Goal: Find contact information: Find contact information

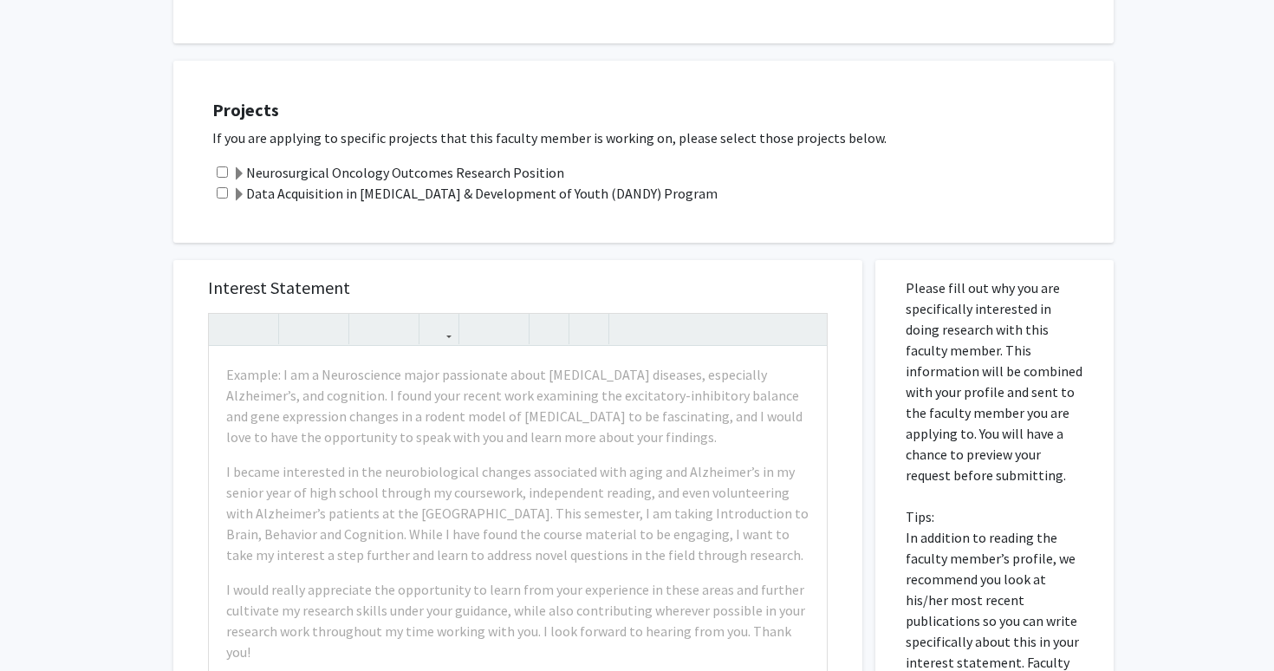
scroll to position [636, 0]
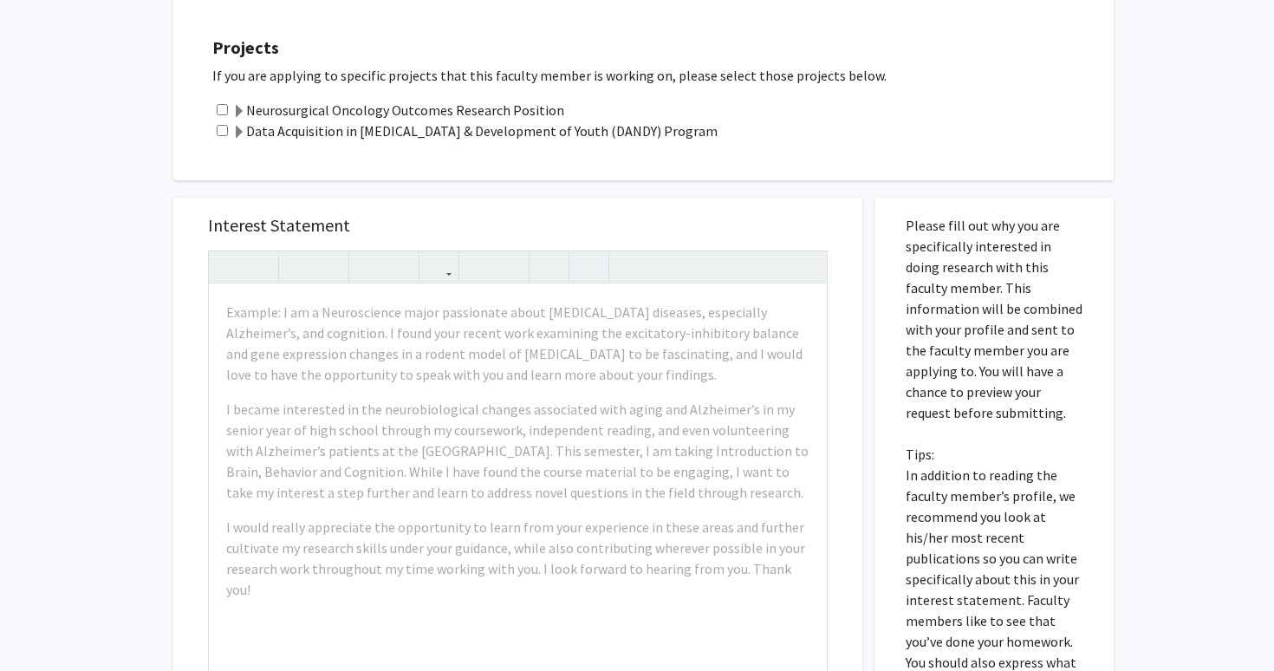
click at [177, 471] on div "Interest Statement Example: I am a Neuroscience major passionate about [MEDICAL…" at bounding box center [517, 456] width 689 height 516
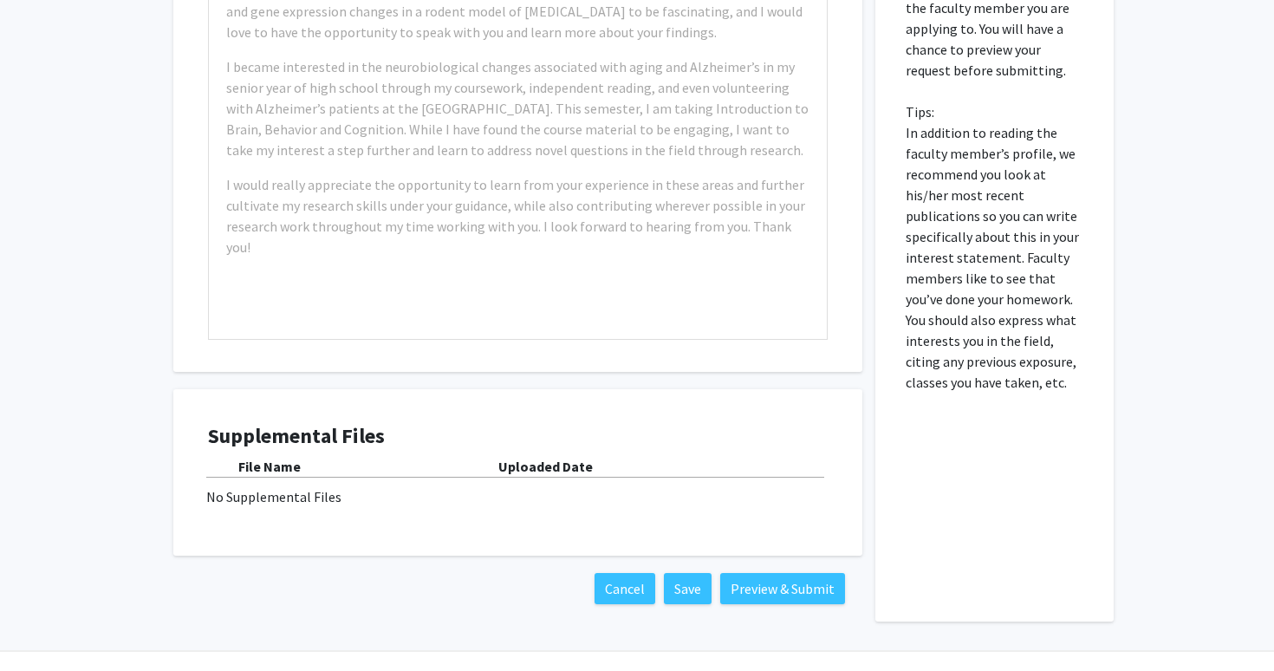
scroll to position [0, 0]
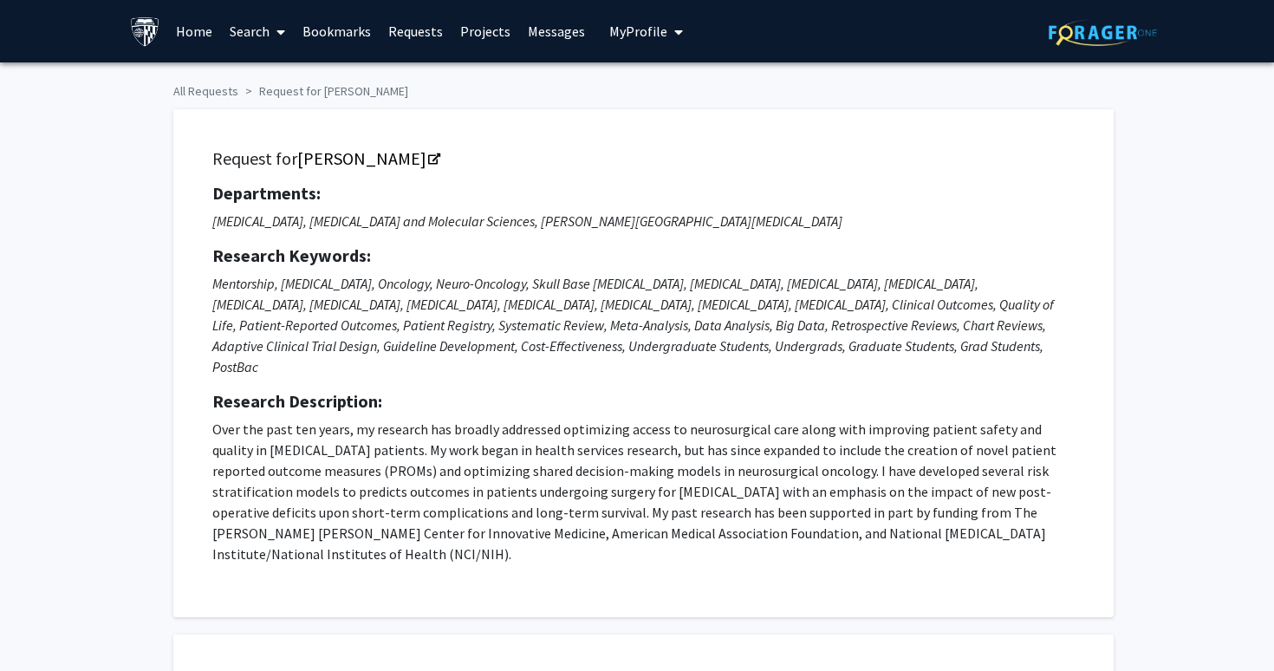
click at [391, 443] on p "Over the past ten years, my research has broadly addressed optimizing access to…" at bounding box center [643, 491] width 862 height 146
click at [337, 42] on link "Bookmarks" at bounding box center [337, 31] width 86 height 61
click at [334, 30] on link "Bookmarks" at bounding box center [337, 31] width 86 height 61
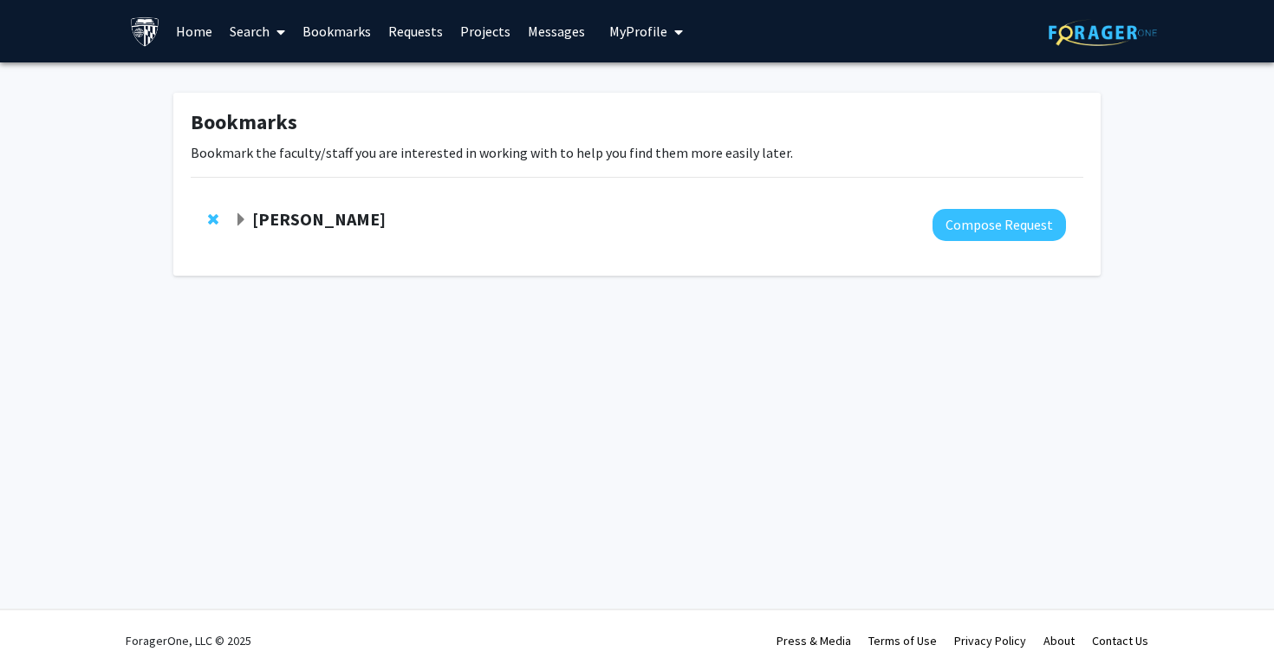
click at [311, 220] on strong "[PERSON_NAME]" at bounding box center [318, 219] width 133 height 22
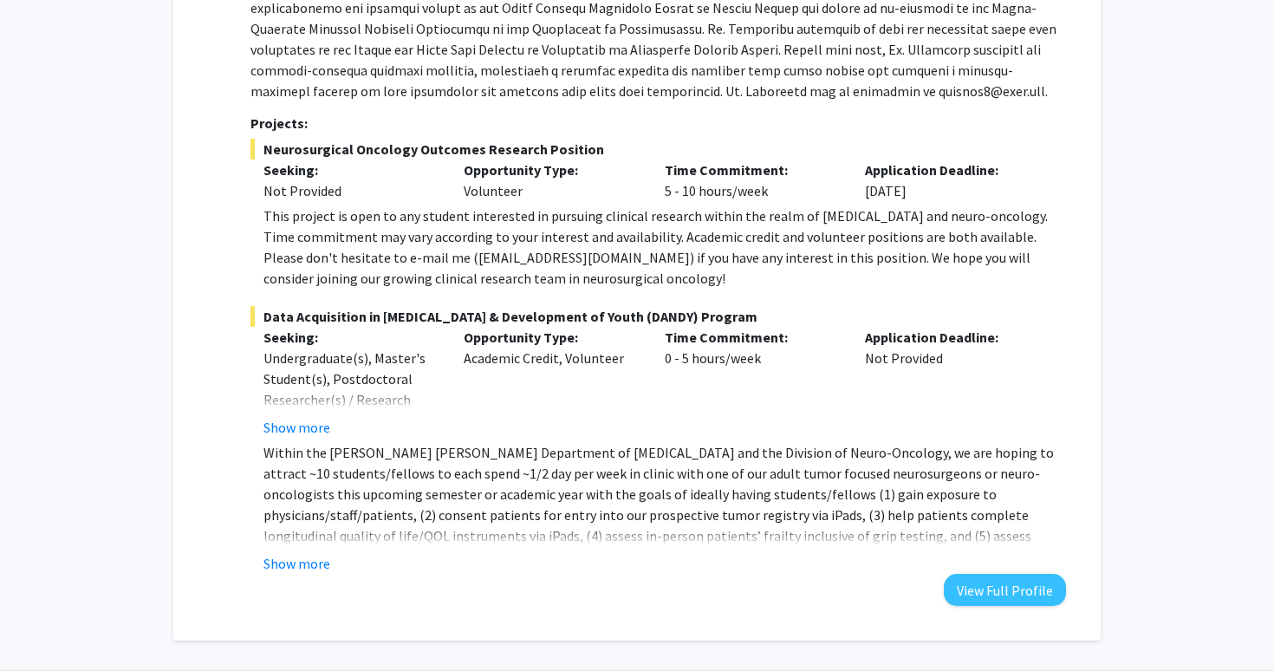
scroll to position [399, 0]
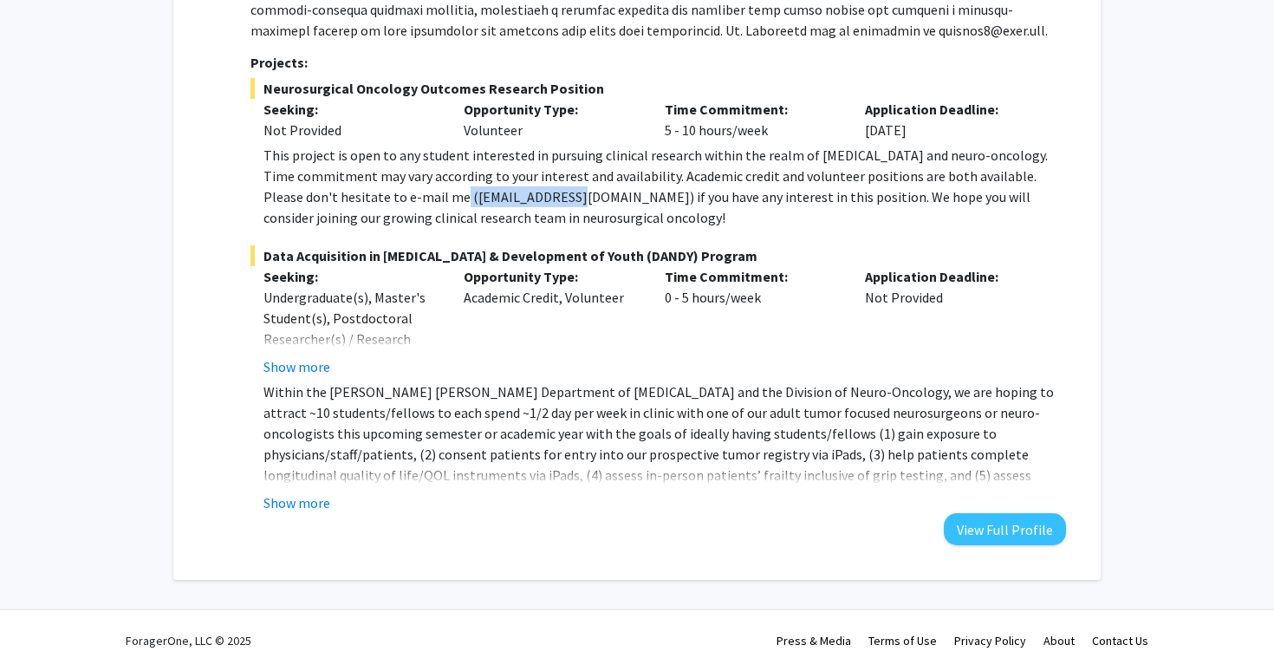
drag, startPoint x: 392, startPoint y: 197, endPoint x: 515, endPoint y: 202, distance: 122.3
click at [515, 202] on div "This project is open to any student interested in pursuing clinical research wi…" at bounding box center [664, 186] width 802 height 83
copy div "[EMAIL_ADDRESS][DOMAIN_NAME]"
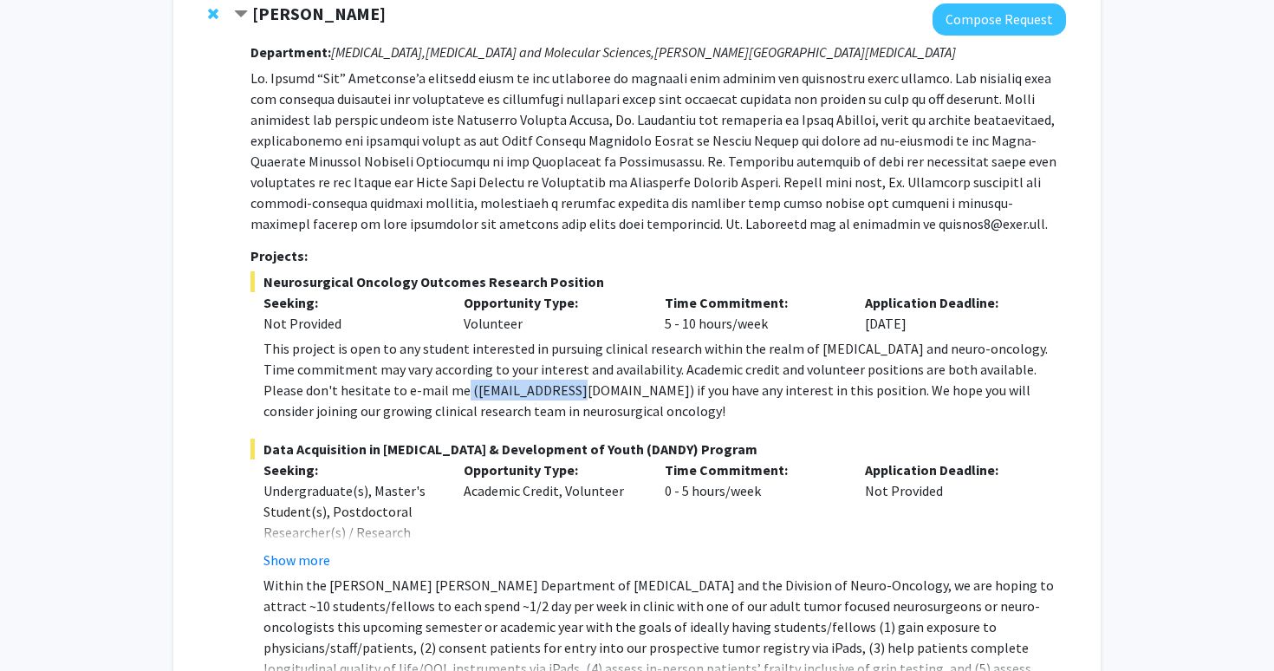
scroll to position [108, 0]
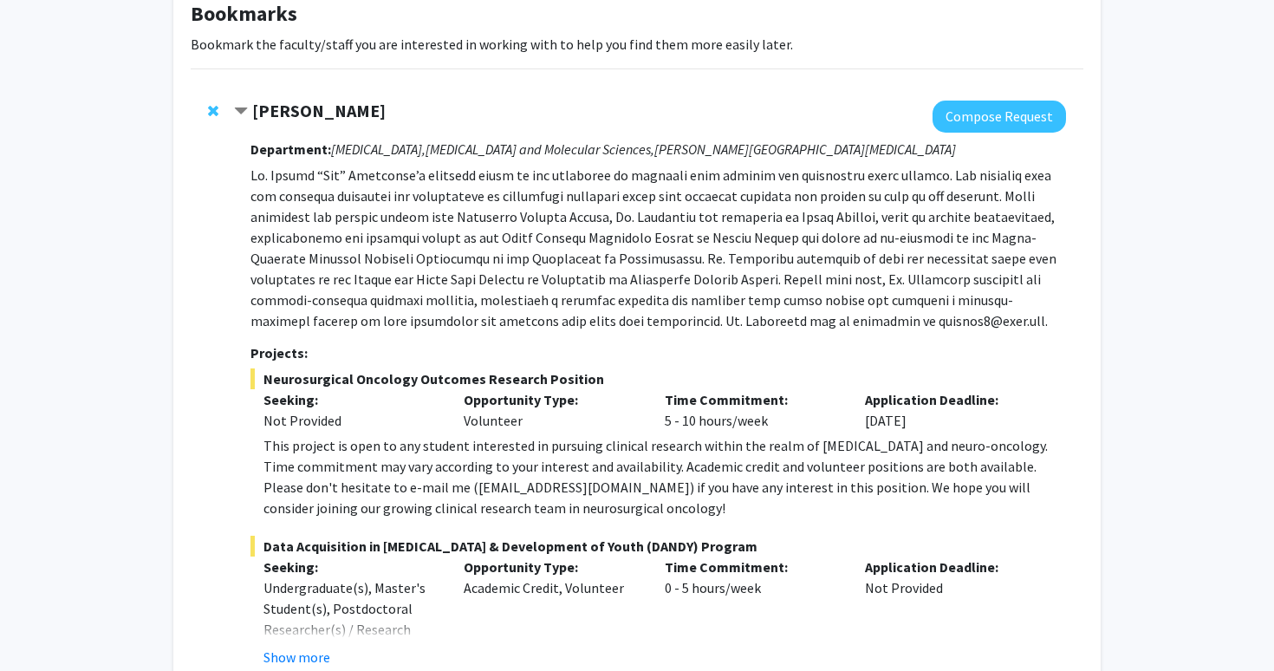
click at [695, 345] on h3 "Projects:" at bounding box center [657, 353] width 815 height 16
